Goal: Find specific page/section: Find specific page/section

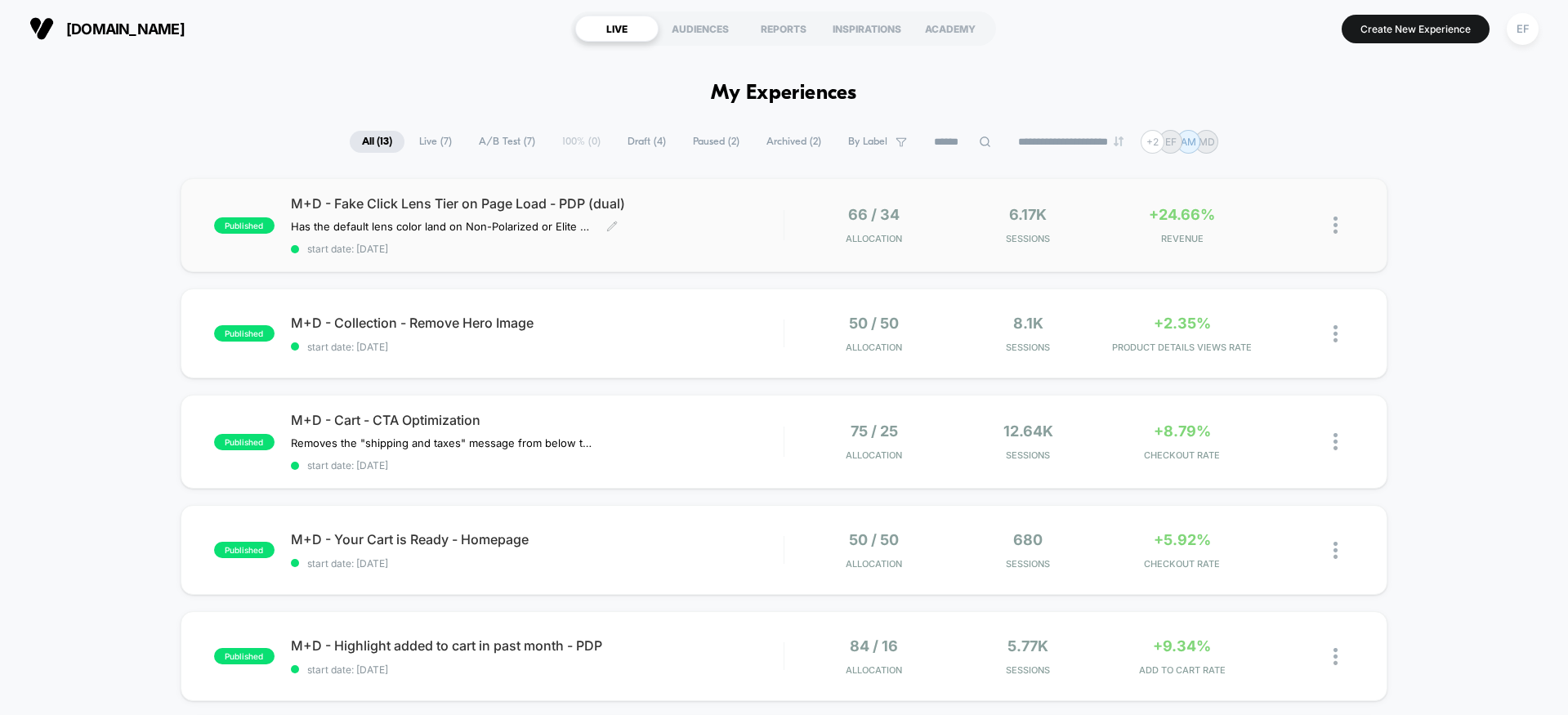
click at [741, 212] on div "M+D - Fake Click Lens Tier on Page Load - PDP (dual) Has the default lens color…" at bounding box center [536, 224] width 492 height 60
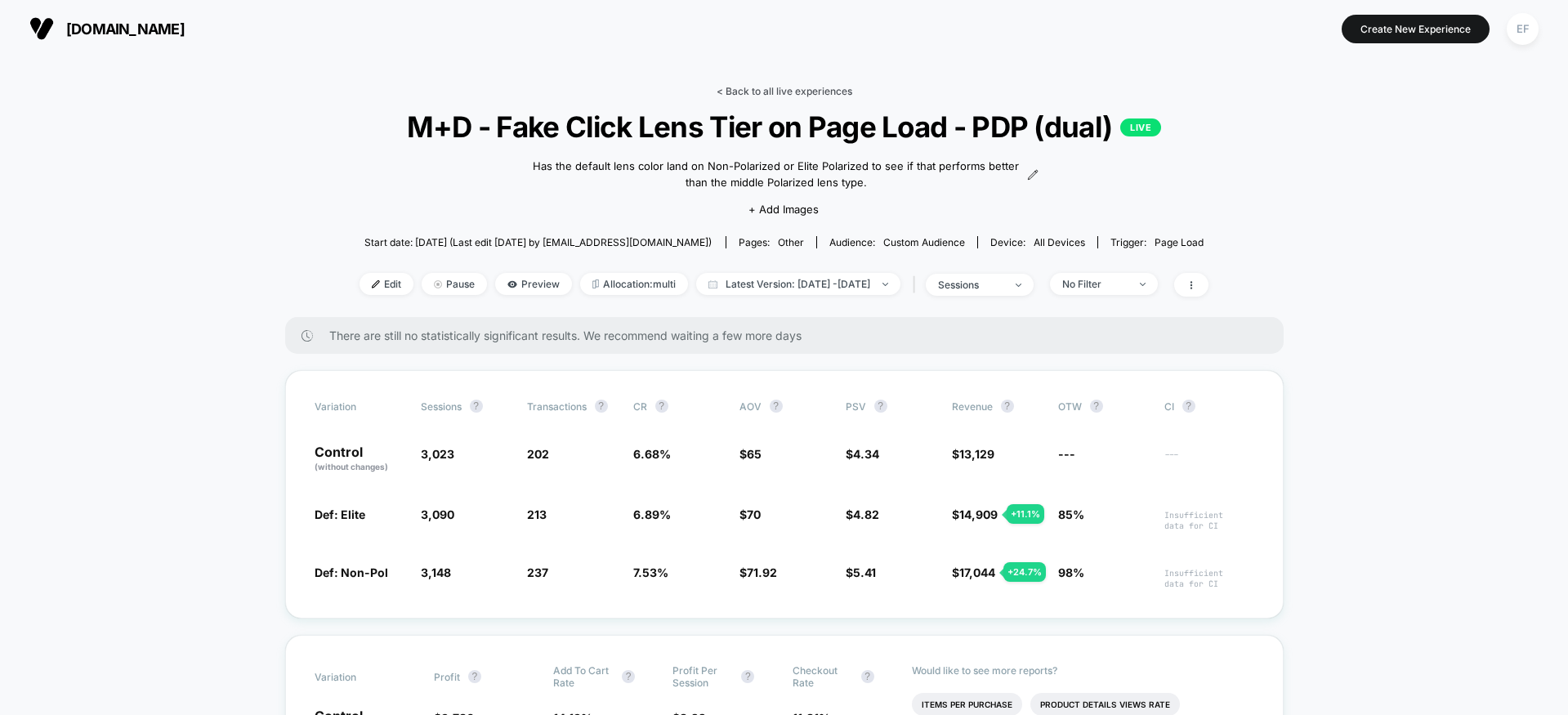
click at [803, 85] on link "< Back to all live experiences" at bounding box center [784, 91] width 135 height 12
